Goal: Information Seeking & Learning: Find specific fact

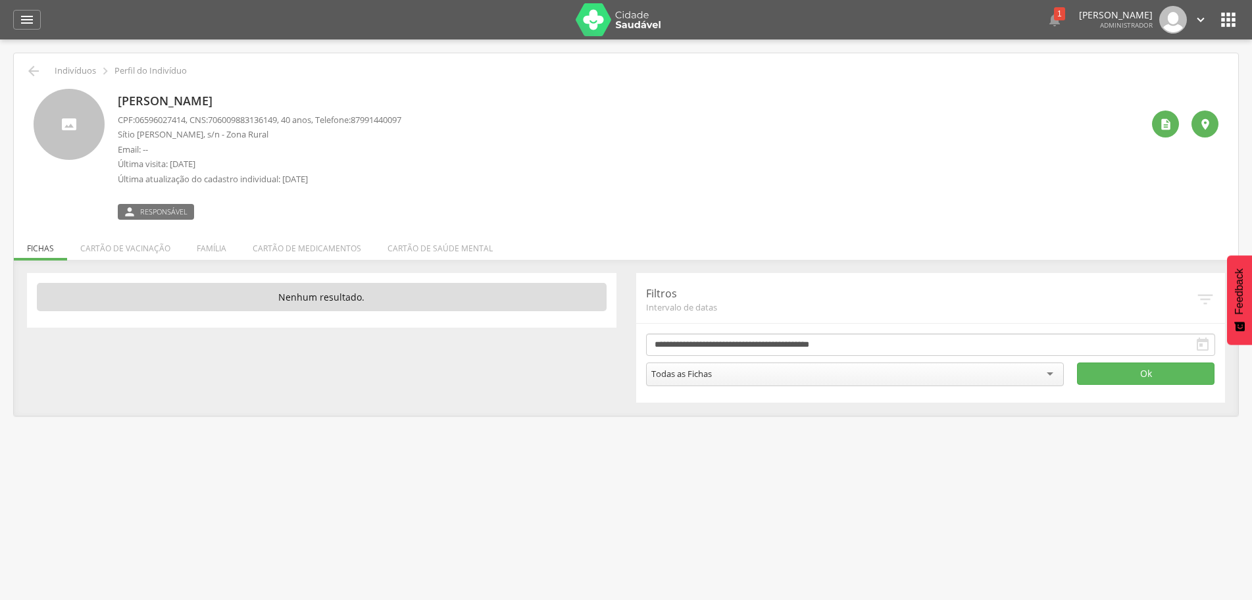
click at [597, 175] on div "[PERSON_NAME] CPF: 06596027414 , CNS: [PHONE_NUMBER] , 40 anos, Telefone: 87991…" at bounding box center [630, 154] width 1024 height 131
click at [34, 23] on icon "" at bounding box center [27, 20] width 16 height 16
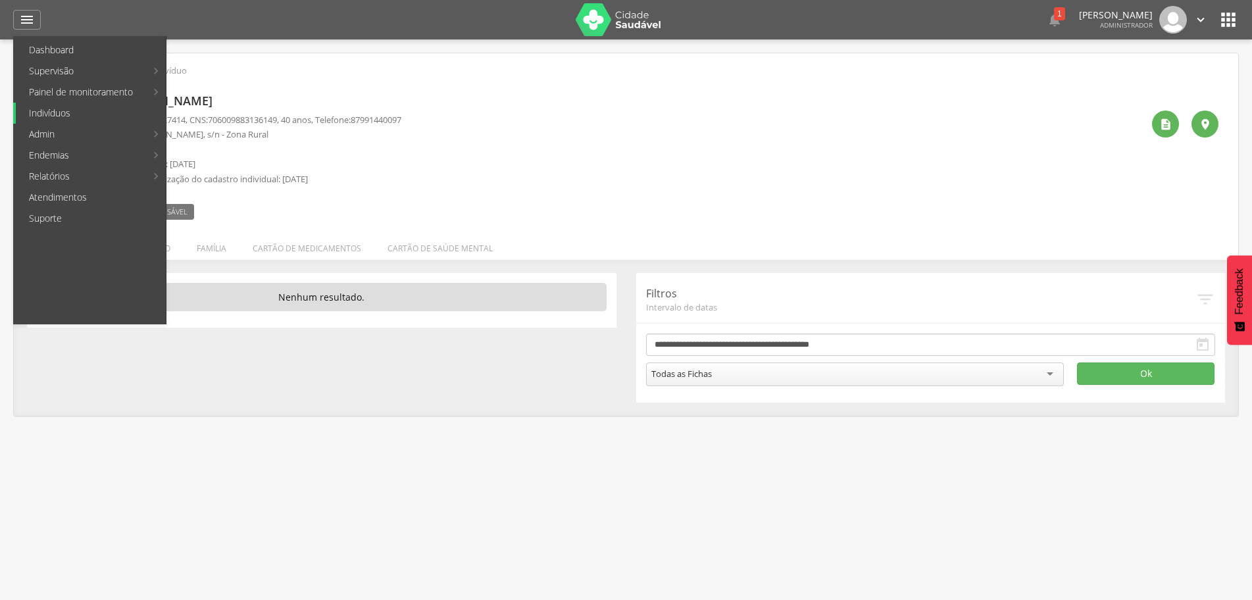
click at [51, 117] on link "Indivíduos" at bounding box center [91, 113] width 150 height 21
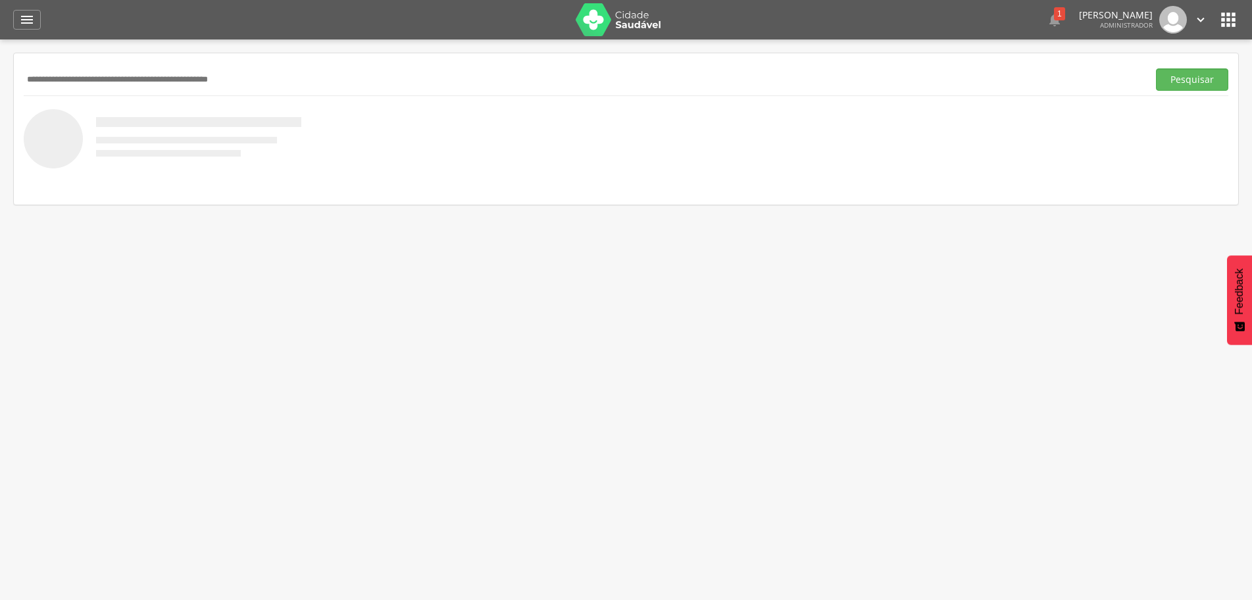
click at [99, 73] on input "text" at bounding box center [583, 79] width 1119 height 22
type input "*****"
click at [1174, 83] on button "Pesquisar" at bounding box center [1192, 79] width 72 height 22
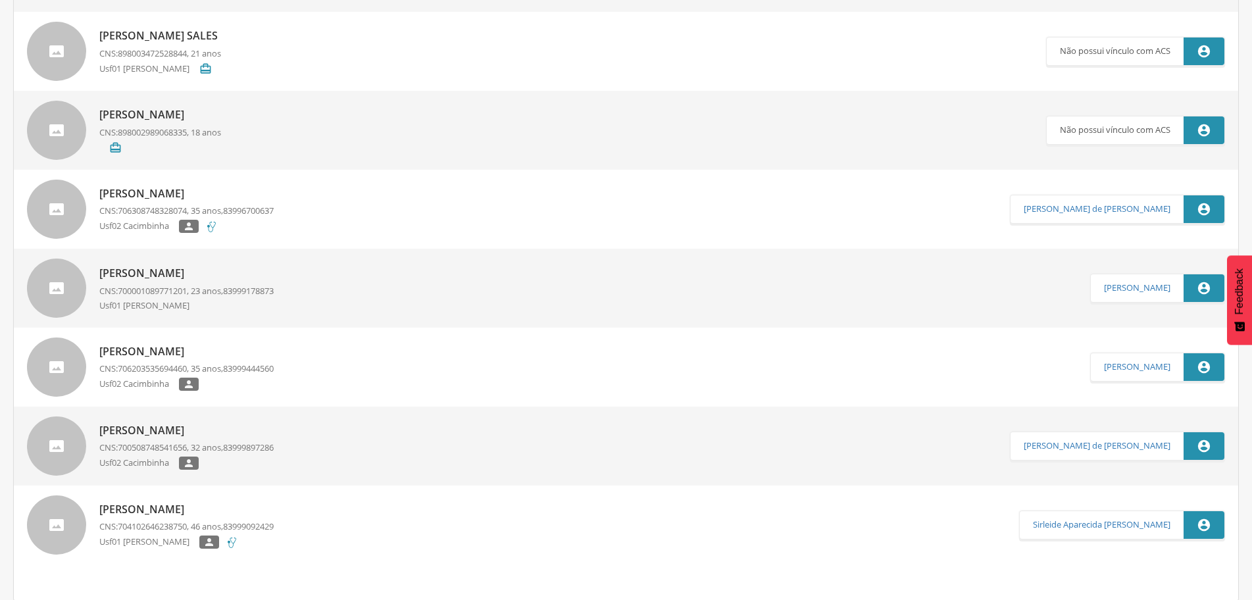
scroll to position [401, 0]
click at [204, 424] on p "[PERSON_NAME]" at bounding box center [186, 429] width 174 height 15
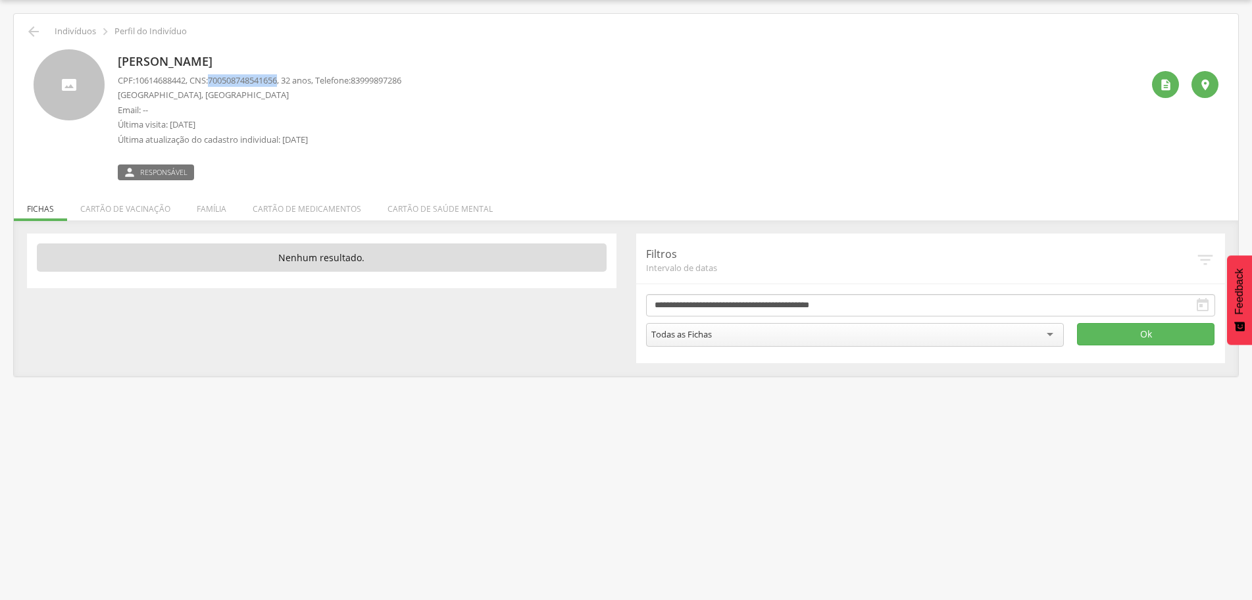
drag, startPoint x: 216, startPoint y: 80, endPoint x: 287, endPoint y: 82, distance: 71.1
click at [277, 82] on span "700508748541656" at bounding box center [242, 80] width 69 height 12
copy span "700508748541656"
click at [212, 212] on li "Família" at bounding box center [212, 205] width 56 height 31
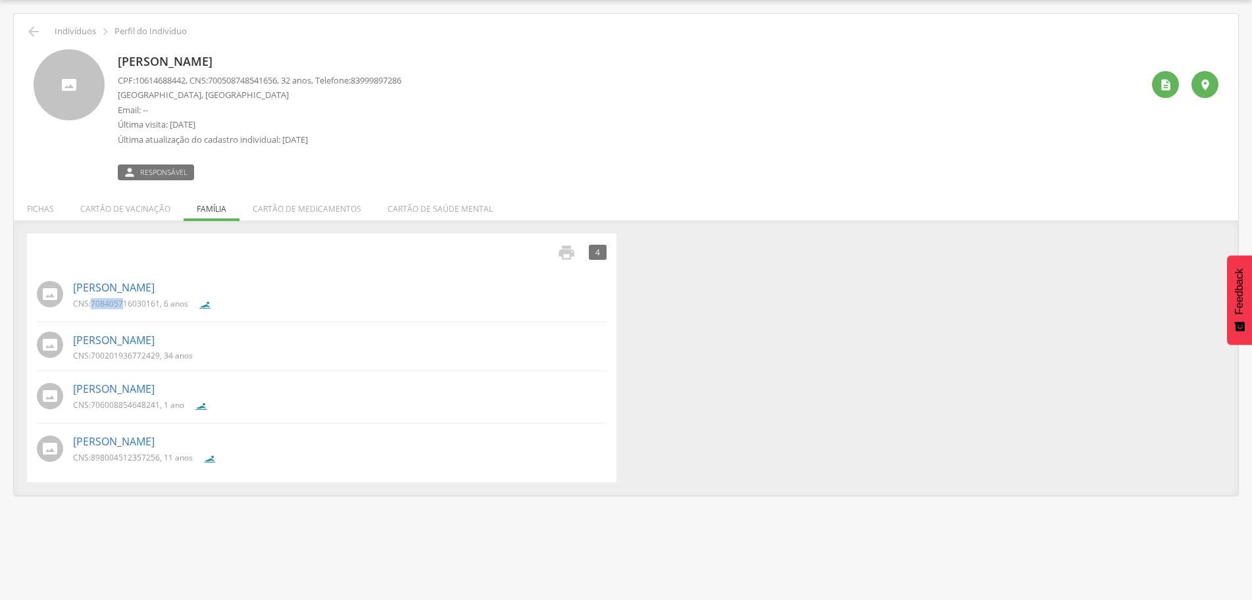
drag, startPoint x: 91, startPoint y: 306, endPoint x: 124, endPoint y: 306, distance: 33.5
click at [124, 306] on p "CNS: 708405716030161 , 6 anos" at bounding box center [130, 303] width 115 height 11
drag, startPoint x: 158, startPoint y: 301, endPoint x: 91, endPoint y: 303, distance: 66.5
click at [91, 303] on p "CNS: 708405716030161 , 6 anos" at bounding box center [130, 303] width 115 height 11
copy span "70840571603016"
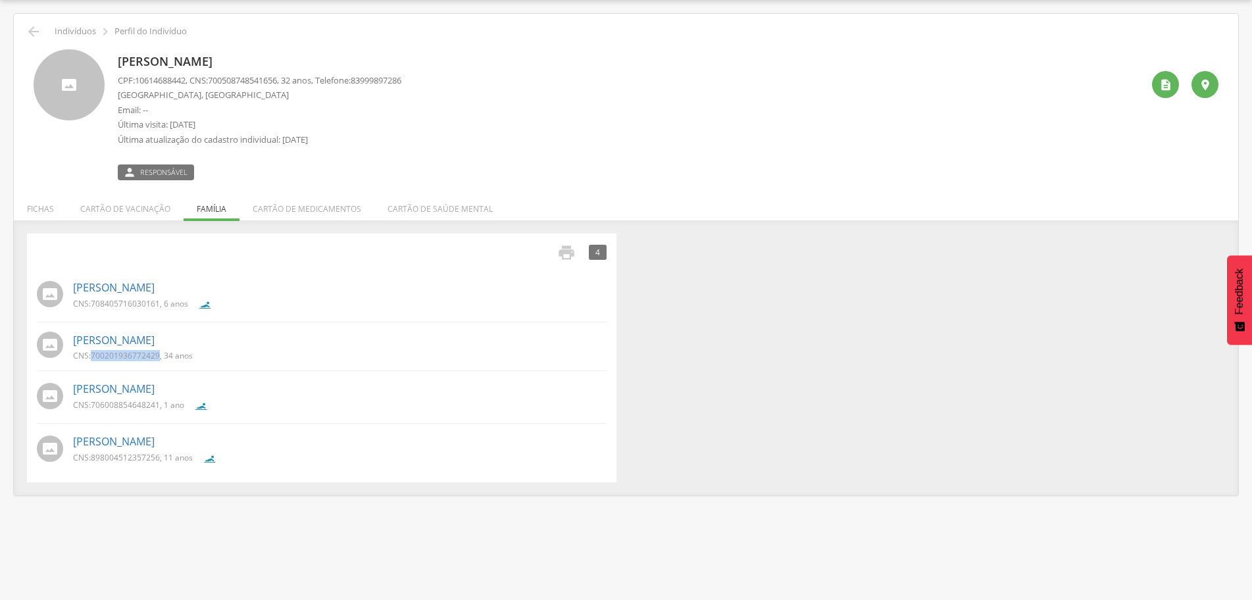
drag, startPoint x: 159, startPoint y: 355, endPoint x: 93, endPoint y: 355, distance: 65.1
click at [93, 355] on span "700201936772429" at bounding box center [125, 355] width 69 height 11
copy span "700201936772429"
drag, startPoint x: 158, startPoint y: 403, endPoint x: 102, endPoint y: 404, distance: 55.9
click at [102, 404] on span "706008854648241" at bounding box center [125, 404] width 69 height 11
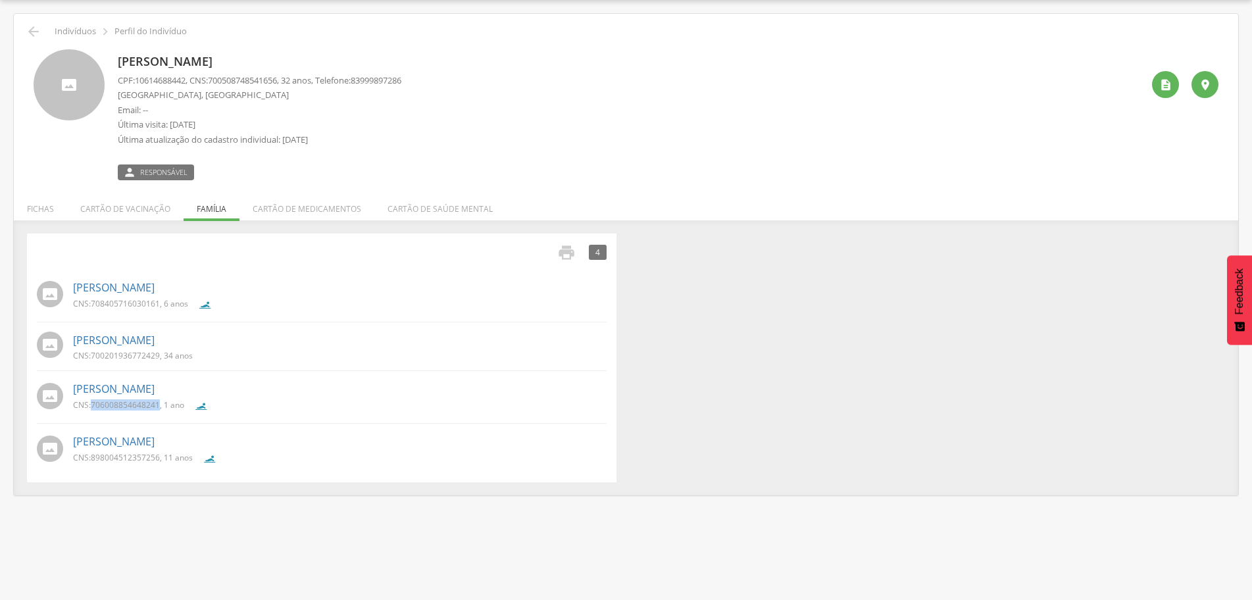
drag, startPoint x: 93, startPoint y: 404, endPoint x: 159, endPoint y: 404, distance: 66.4
click at [159, 404] on span "706008854648241" at bounding box center [125, 404] width 69 height 11
copy span "706008854648241"
drag, startPoint x: 93, startPoint y: 456, endPoint x: 160, endPoint y: 456, distance: 66.4
click at [160, 456] on p "CNS: 898004512357256 , 11 anos" at bounding box center [133, 457] width 120 height 11
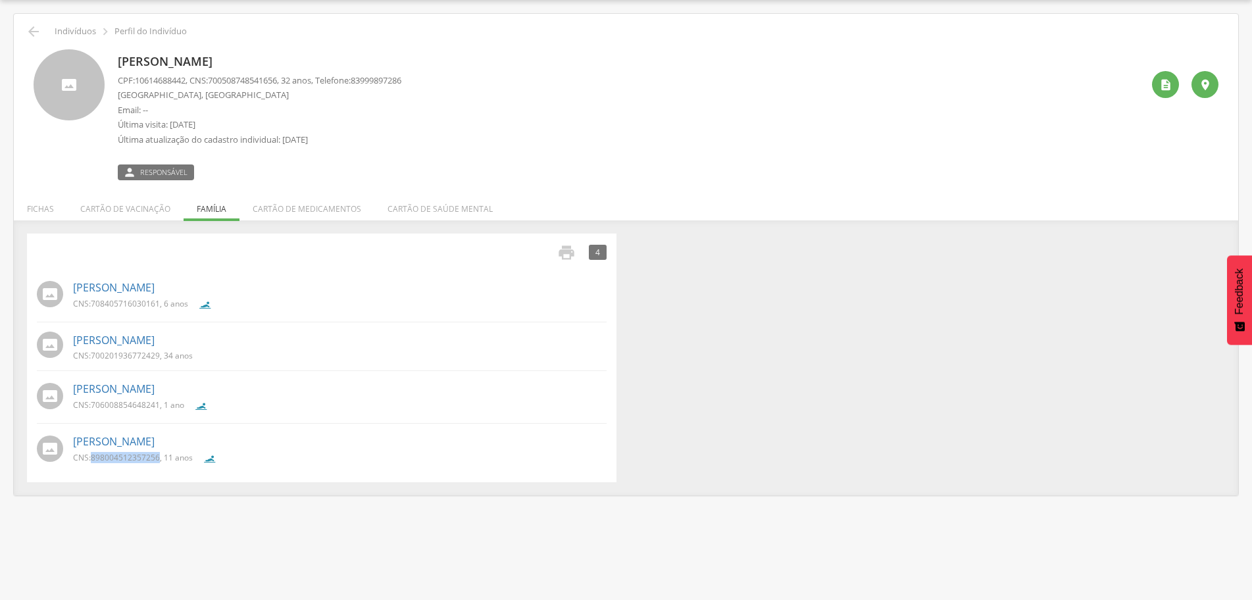
copy span "898004512357256"
